Goal: Task Accomplishment & Management: Manage account settings

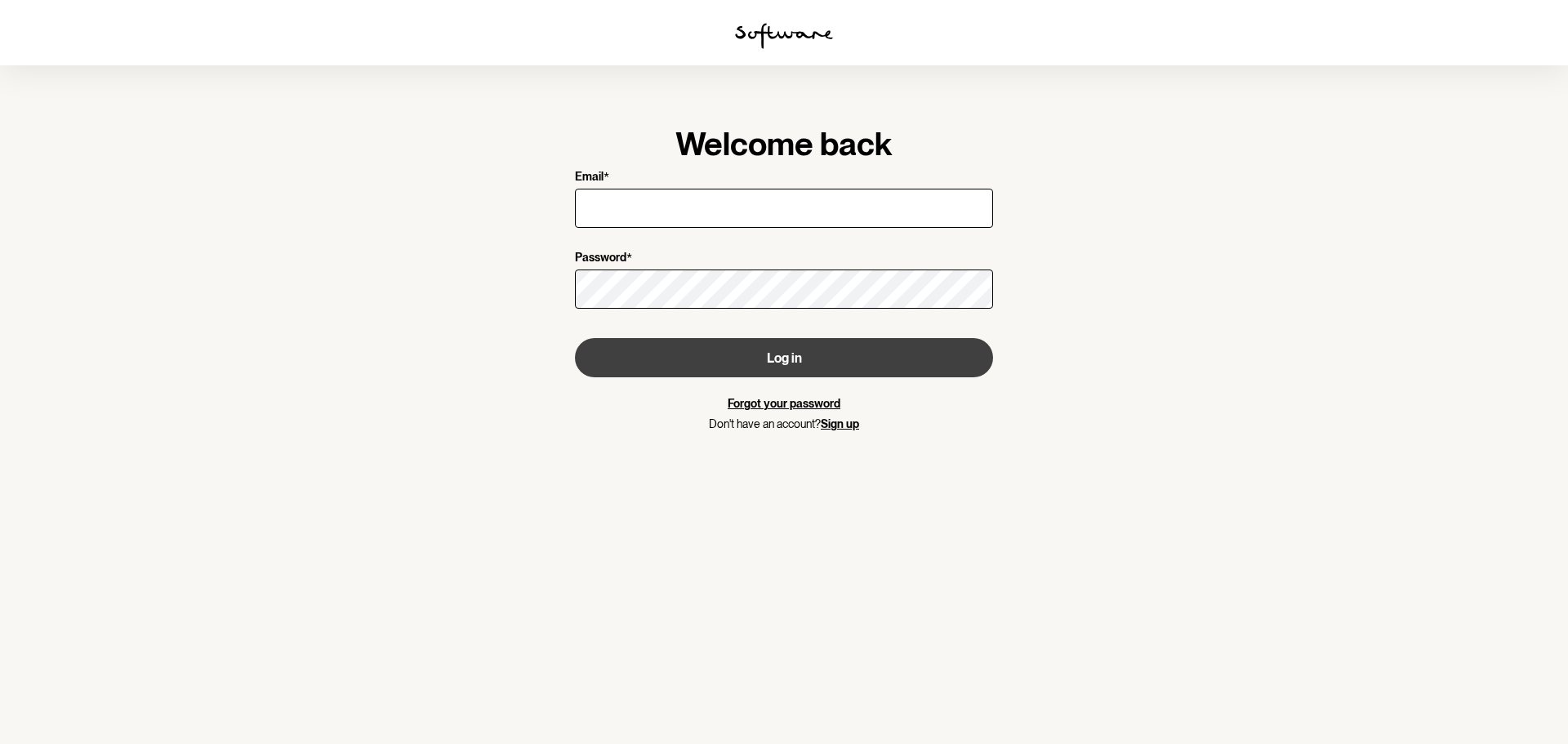
type input "[EMAIL_ADDRESS][DOMAIN_NAME]"
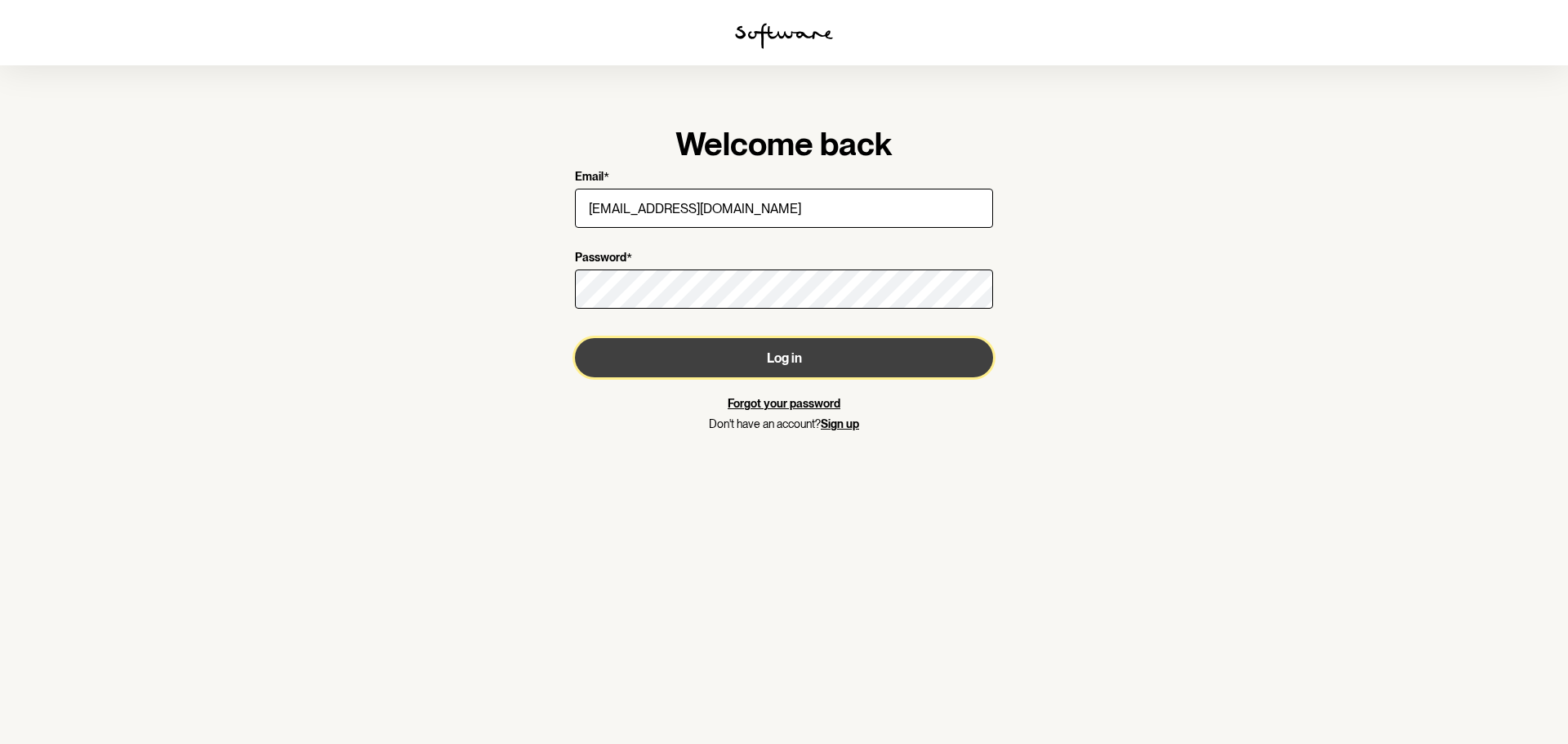
click at [747, 352] on button "Log in" at bounding box center [784, 357] width 419 height 39
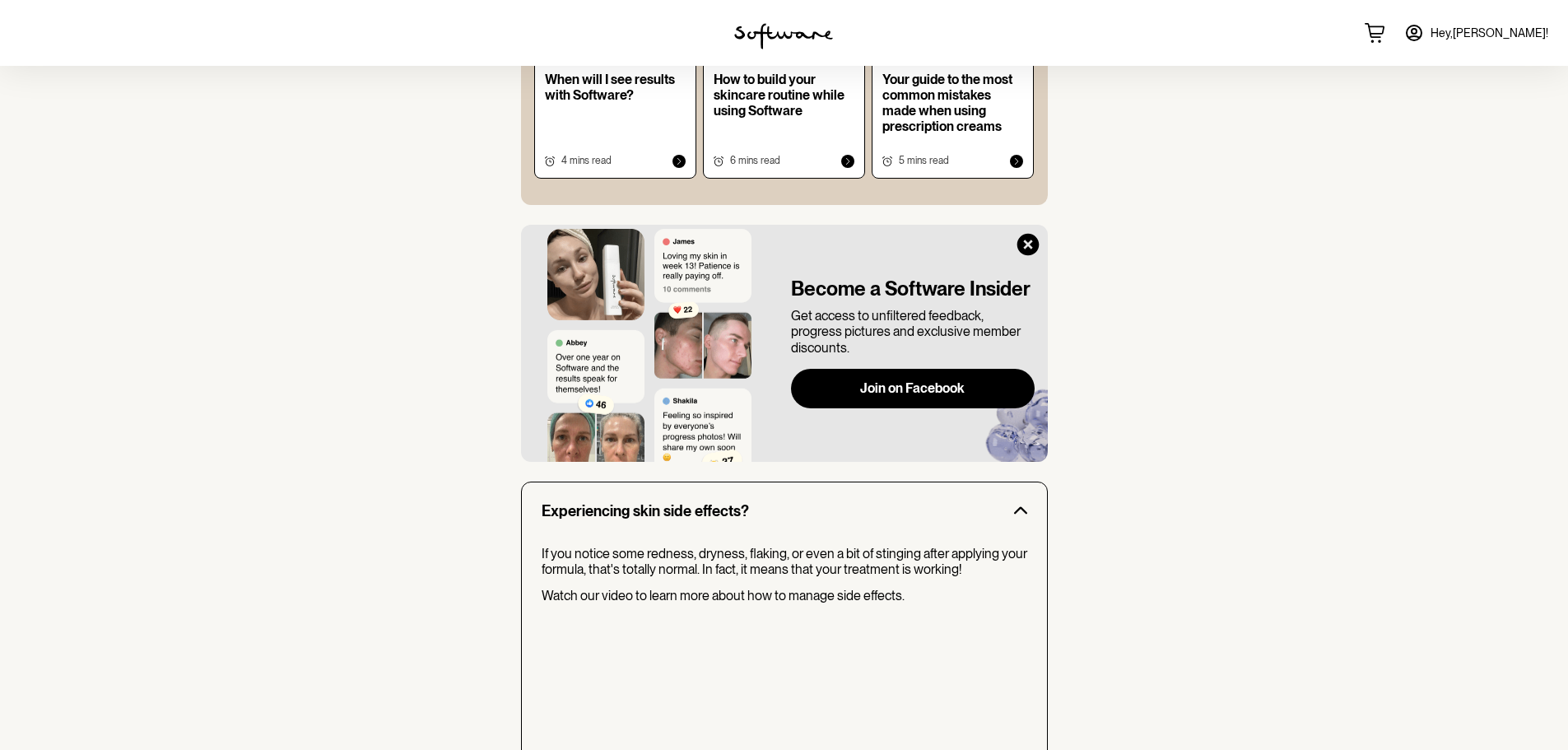
scroll to position [1153, 0]
